Goal: Check status: Check status

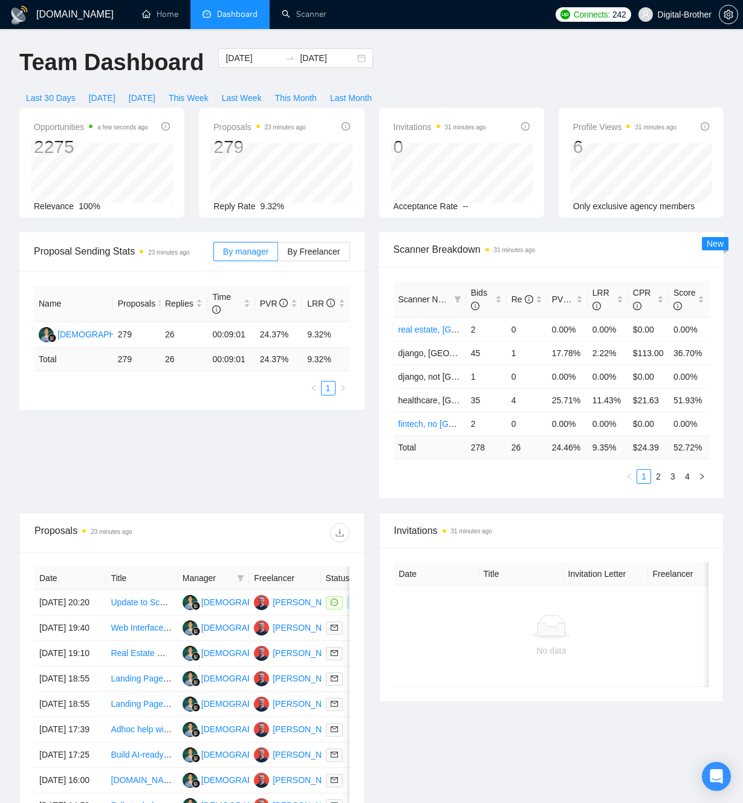
click at [352, 219] on div "Opportunities a few seconds ago 2275 Relevance 100% Proposals 23 minutes ago 27…" at bounding box center [371, 170] width 719 height 124
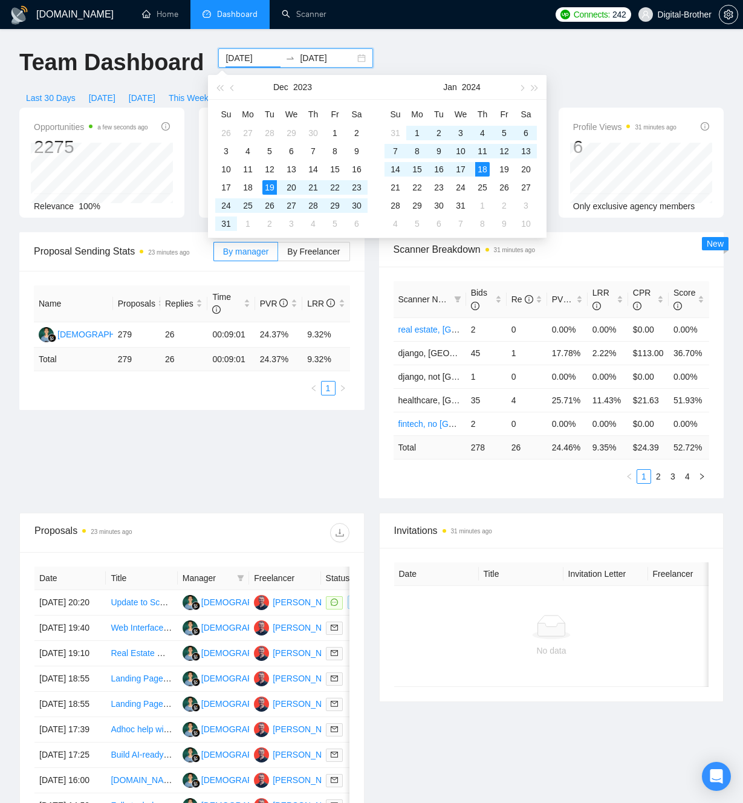
click at [255, 54] on input "[DATE]" at bounding box center [252, 57] width 55 height 13
click at [236, 59] on input "[DATE]" at bounding box center [252, 57] width 55 height 13
click at [523, 89] on button "button" at bounding box center [520, 87] width 13 height 24
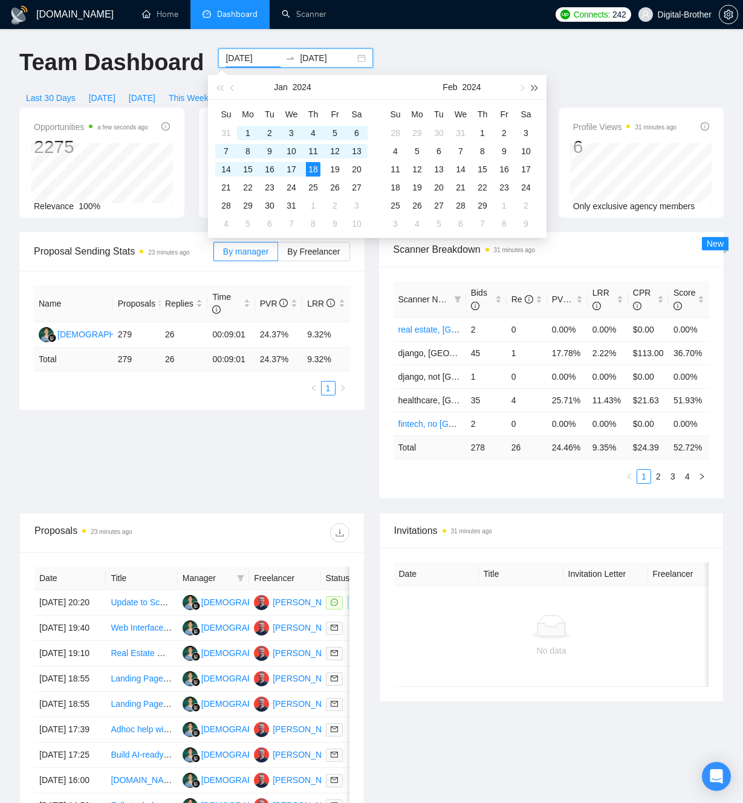
click at [538, 88] on button "button" at bounding box center [534, 87] width 13 height 24
click at [522, 87] on span "button" at bounding box center [521, 88] width 6 height 6
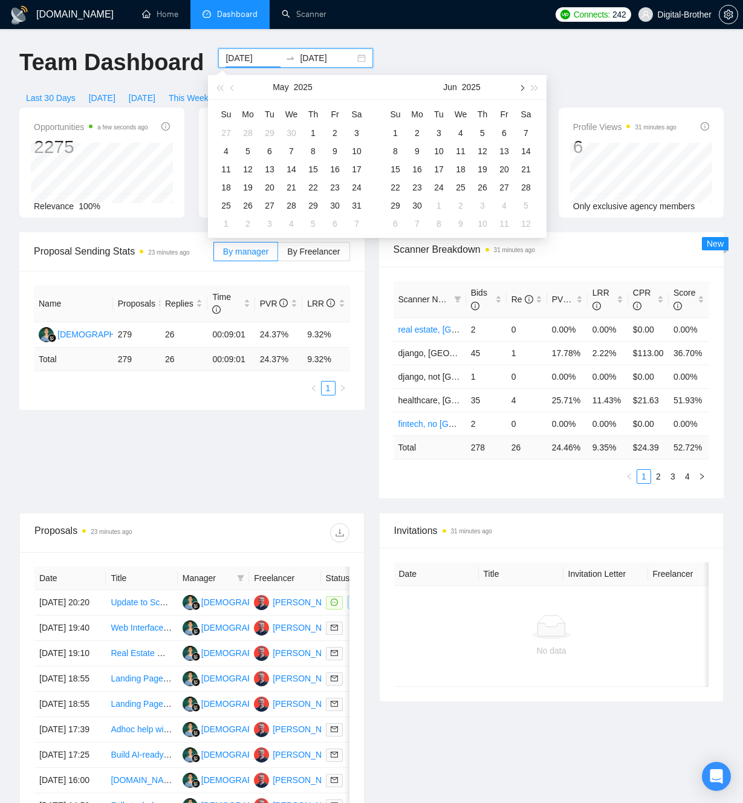
click at [522, 87] on span "button" at bounding box center [521, 88] width 6 height 6
type input "[DATE]"
click at [414, 131] on div "1" at bounding box center [417, 133] width 15 height 15
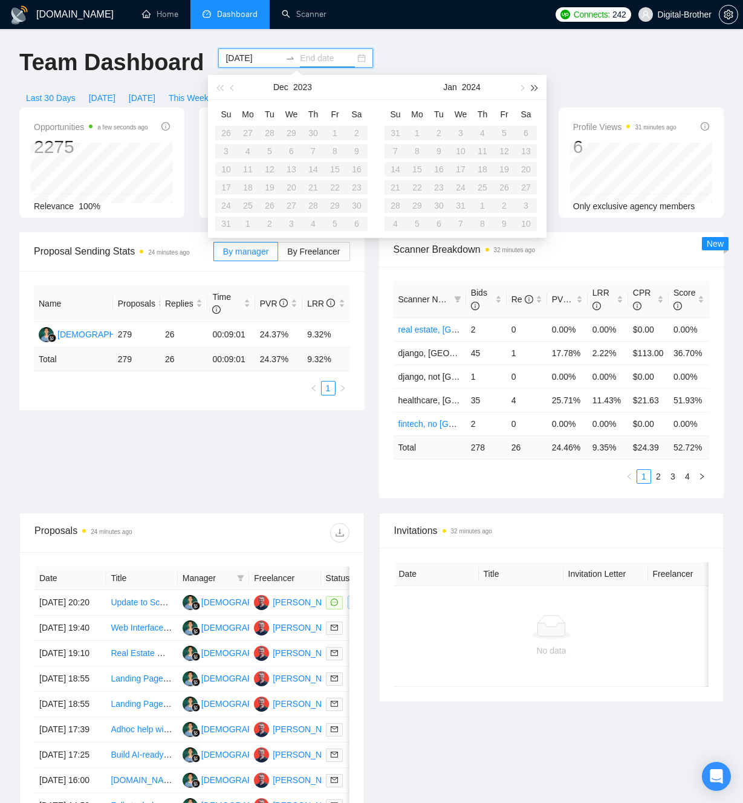
click at [535, 88] on span "button" at bounding box center [535, 88] width 6 height 6
click at [521, 88] on span "button" at bounding box center [521, 88] width 6 height 6
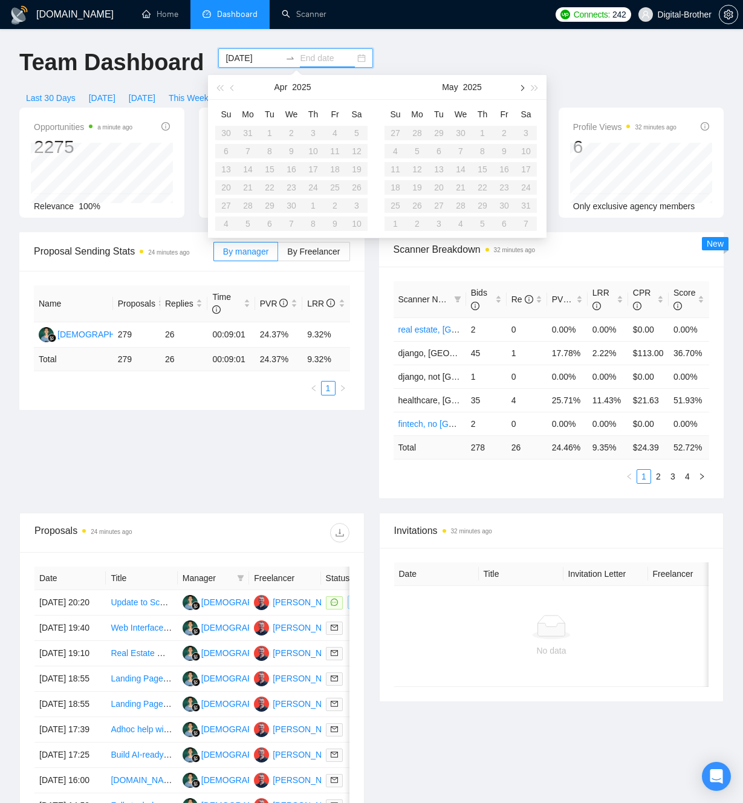
click at [521, 88] on span "button" at bounding box center [521, 88] width 6 height 6
type input "[DATE]"
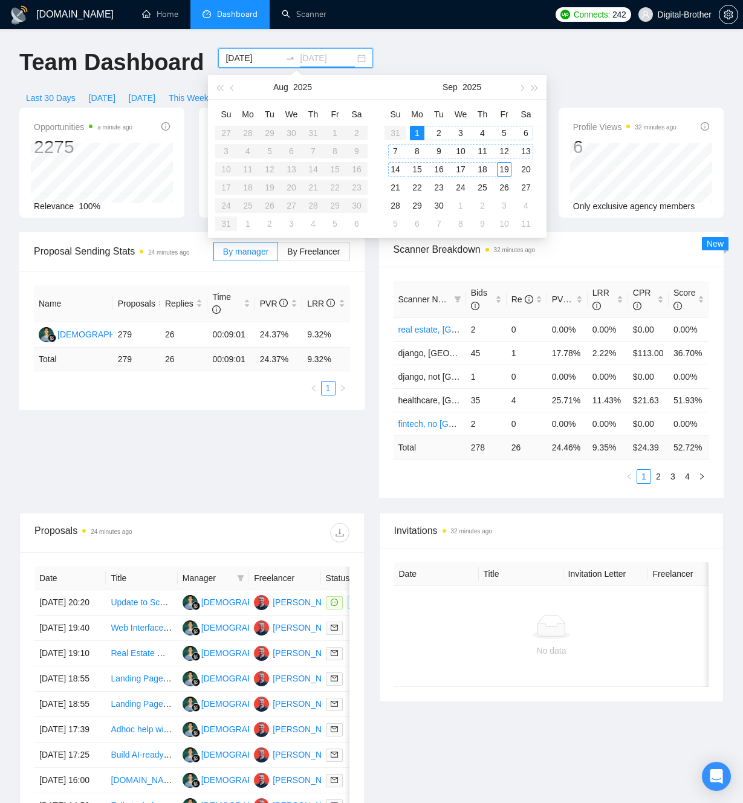
click at [500, 170] on div "19" at bounding box center [504, 169] width 15 height 15
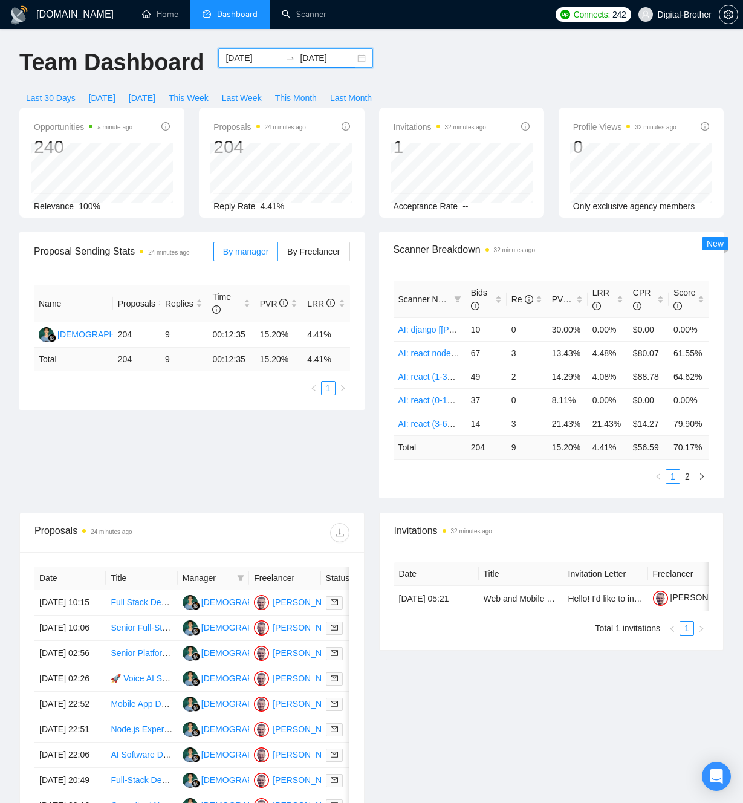
click at [250, 59] on input "[DATE]" at bounding box center [252, 57] width 55 height 13
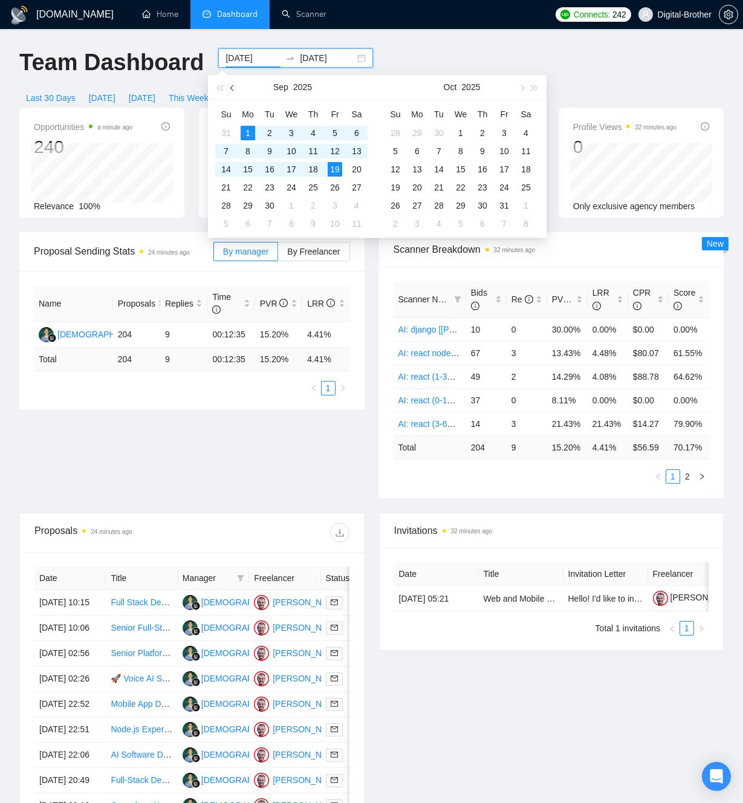
click at [233, 86] on span "button" at bounding box center [233, 88] width 6 height 6
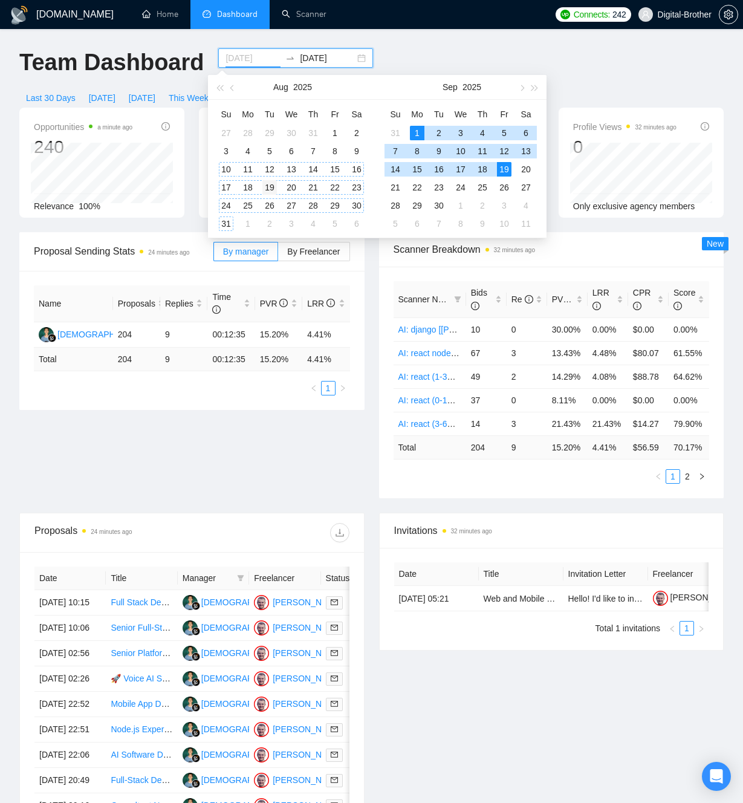
type input "[DATE]"
click at [268, 186] on div "19" at bounding box center [269, 187] width 15 height 15
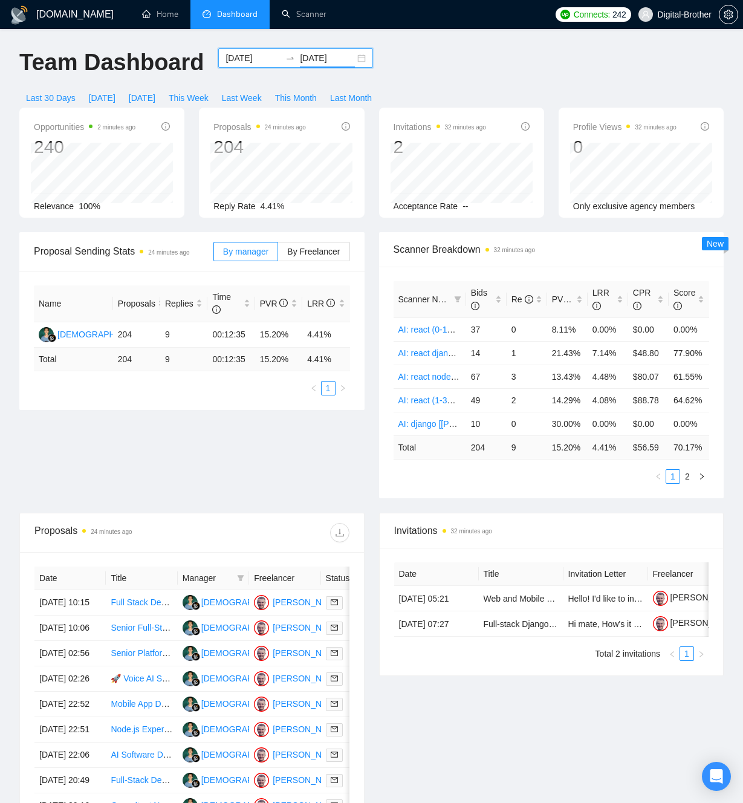
click at [432, 51] on div "Team Dashboard [DATE] [DATE] Last 30 Days [DATE] [DATE] This Week Last Week Thi…" at bounding box center [371, 77] width 719 height 59
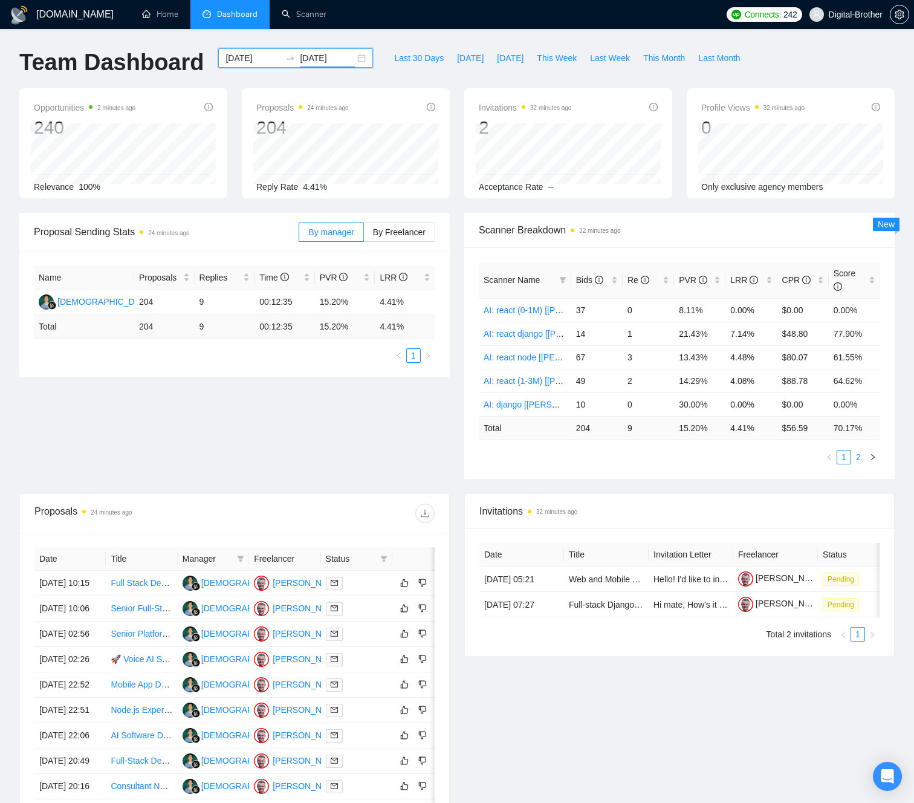
click at [742, 457] on link "2" at bounding box center [857, 456] width 13 height 13
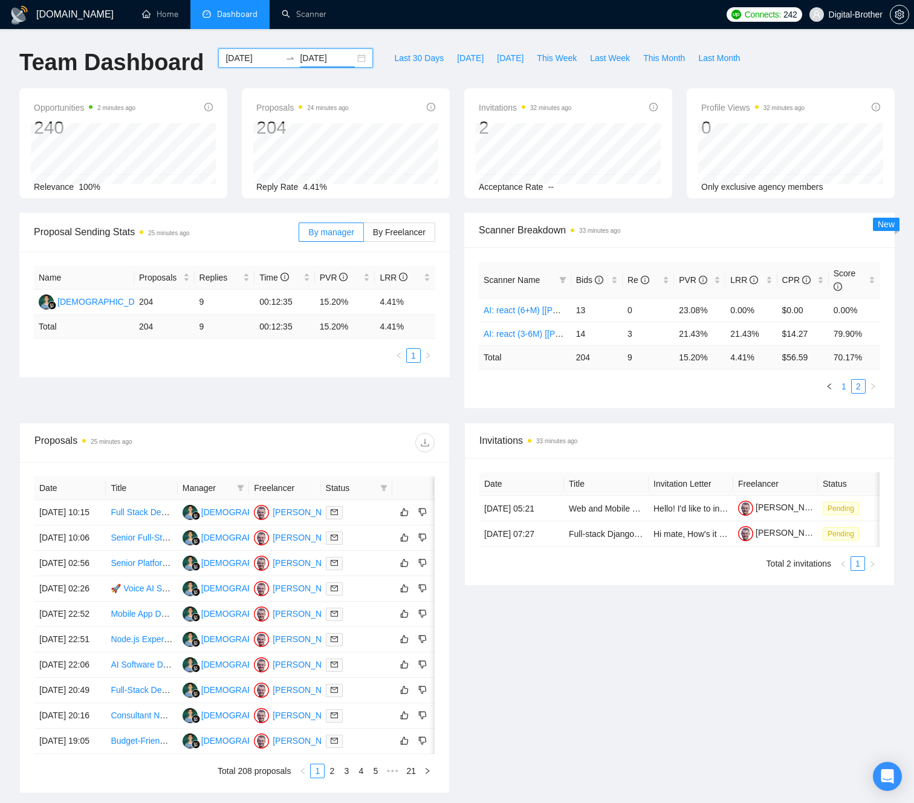
click at [742, 388] on link "1" at bounding box center [843, 386] width 13 height 13
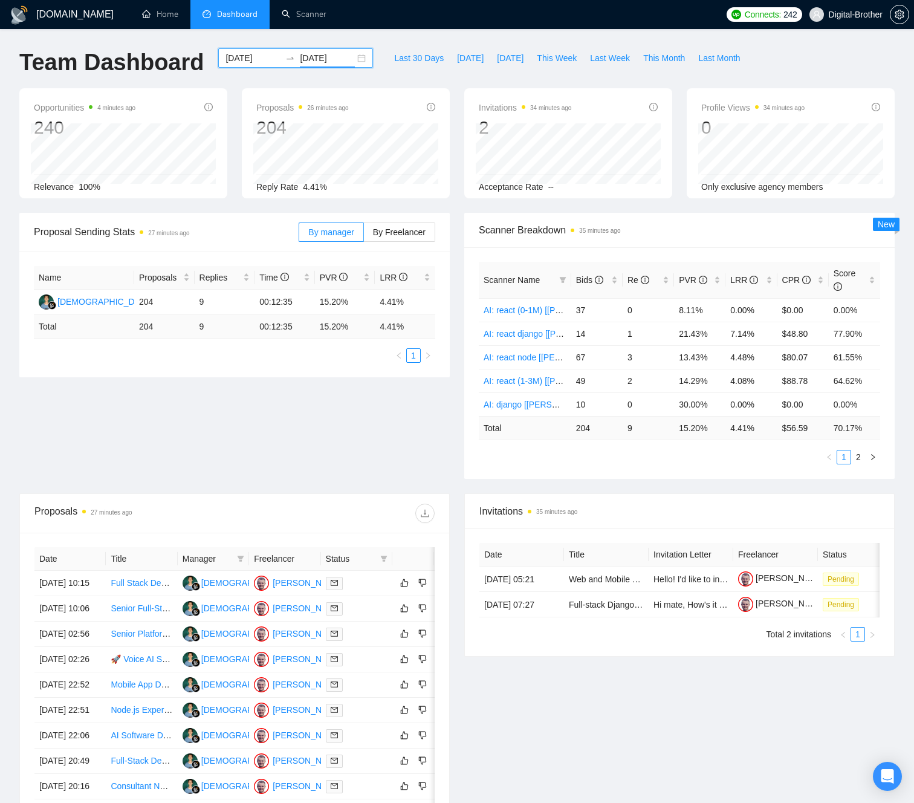
click at [465, 172] on div "Invitations 34 minutes ago 2 [DATE] [DATE] 0 Acceptance Rate --" at bounding box center [568, 143] width 208 height 110
